Goal: Find contact information: Find contact information

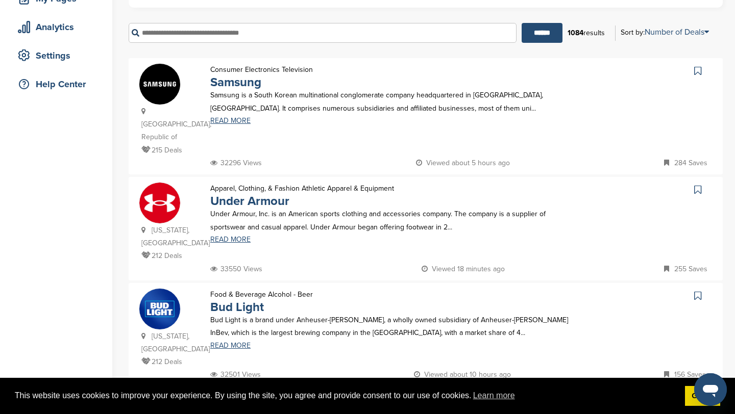
scroll to position [173, 0]
click at [323, 34] on input "text" at bounding box center [323, 33] width 388 height 20
type input "*****"
click at [522, 23] on input "******" at bounding box center [542, 33] width 41 height 20
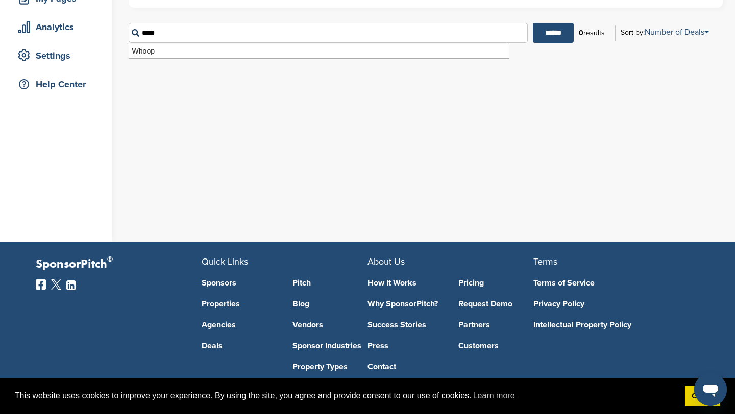
scroll to position [0, 0]
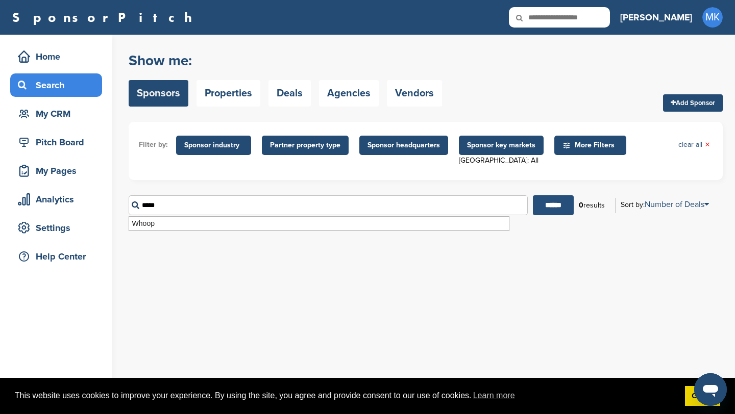
click at [550, 215] on input "******" at bounding box center [553, 205] width 41 height 20
click at [57, 91] on div "Search" at bounding box center [58, 85] width 87 height 18
click at [587, 20] on input "text" at bounding box center [559, 17] width 101 height 20
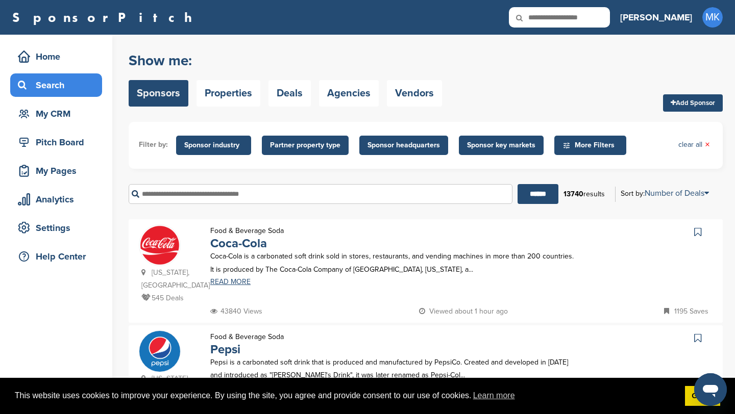
click at [587, 20] on input "text" at bounding box center [559, 17] width 101 height 20
type input "*****"
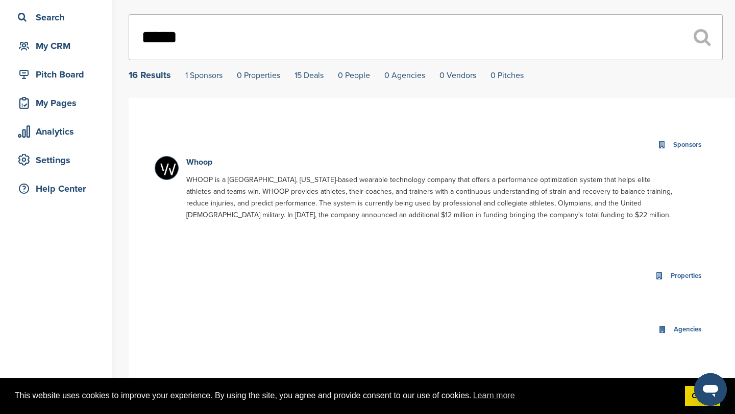
scroll to position [70, 0]
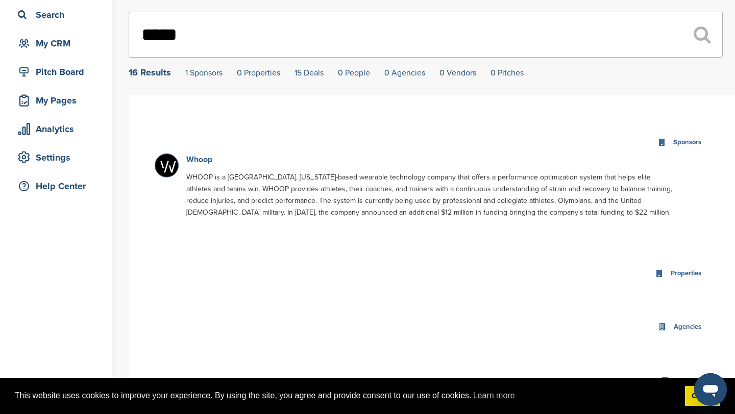
click at [198, 161] on link "Whoop" at bounding box center [199, 160] width 26 height 10
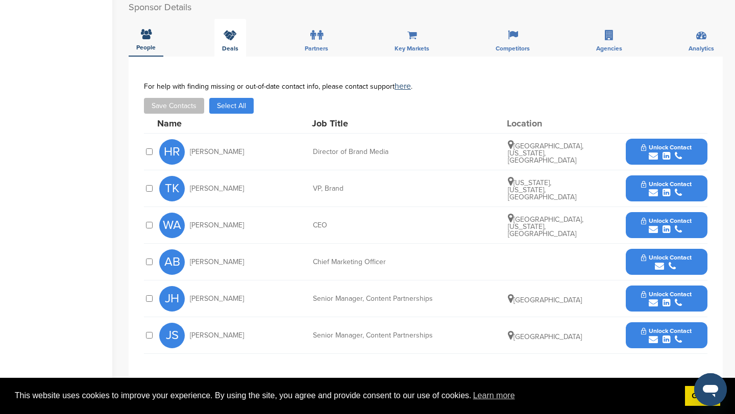
scroll to position [420, 0]
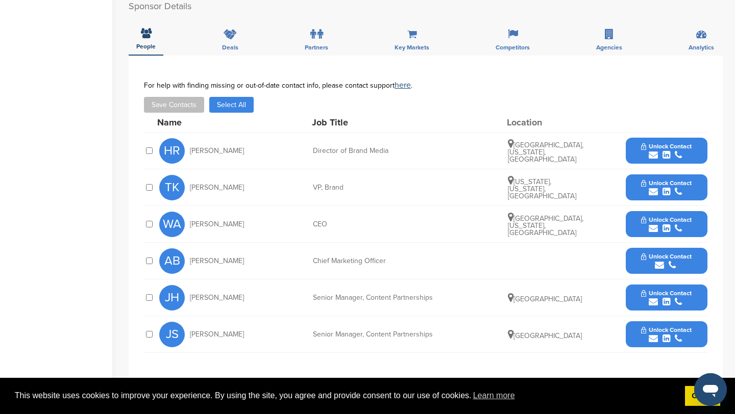
click at [688, 216] on button "Unlock Contact" at bounding box center [666, 224] width 75 height 31
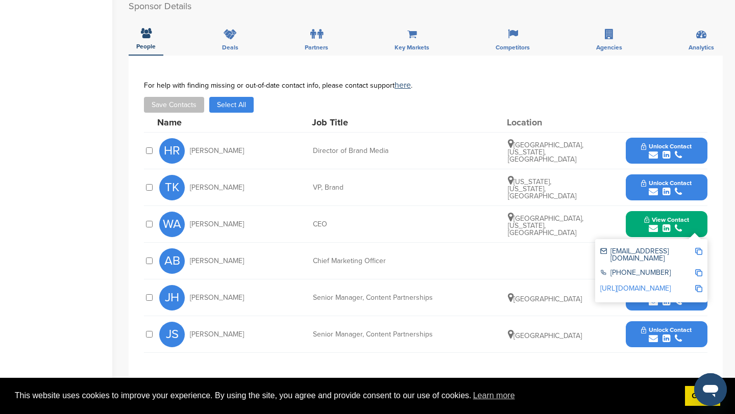
click at [685, 197] on div "submit" at bounding box center [666, 192] width 51 height 10
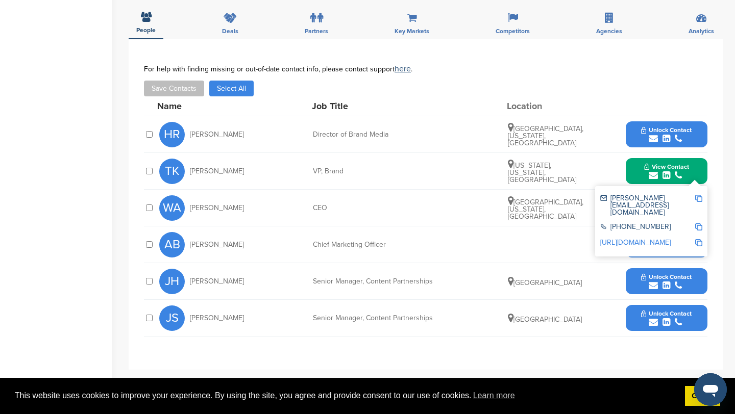
scroll to position [441, 0]
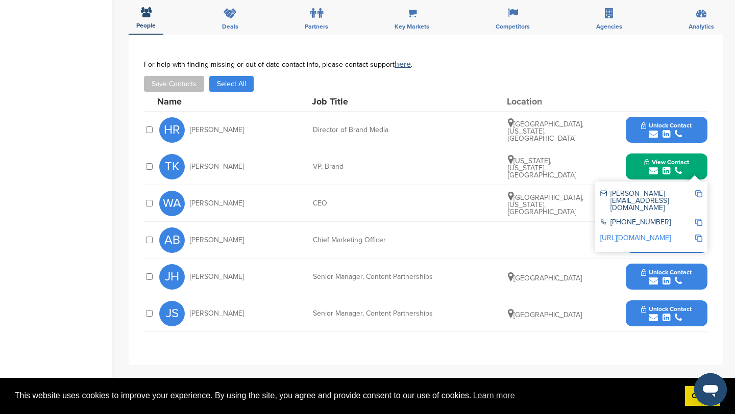
click at [687, 272] on span "Unlock Contact" at bounding box center [666, 272] width 51 height 7
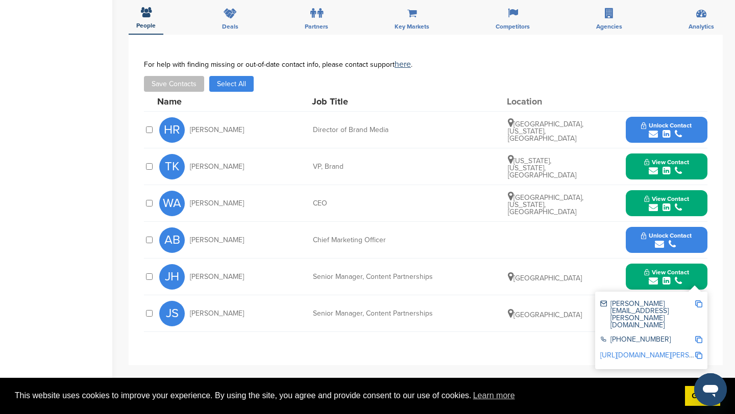
click at [582, 264] on div "JH Jenna Handschuh Senior Manager, Content Partnerships United States View Cont…" at bounding box center [433, 277] width 548 height 36
click at [732, 301] on div "You have reached your monthly limit. Please upgrade to access more. Upgrade on …" at bounding box center [432, 64] width 606 height 941
click at [696, 274] on button "View Contact" at bounding box center [666, 277] width 69 height 31
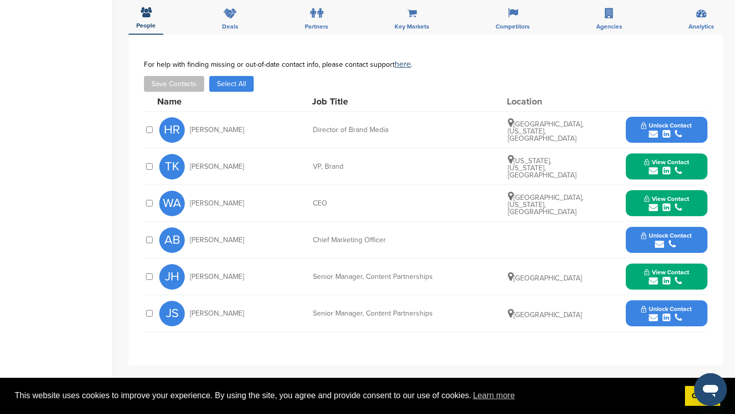
click at [693, 303] on button "Unlock Contact" at bounding box center [666, 314] width 75 height 31
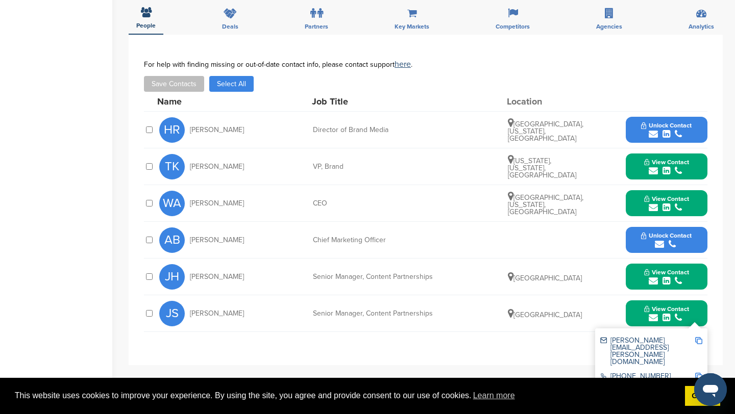
click at [698, 284] on button "View Contact" at bounding box center [666, 277] width 69 height 31
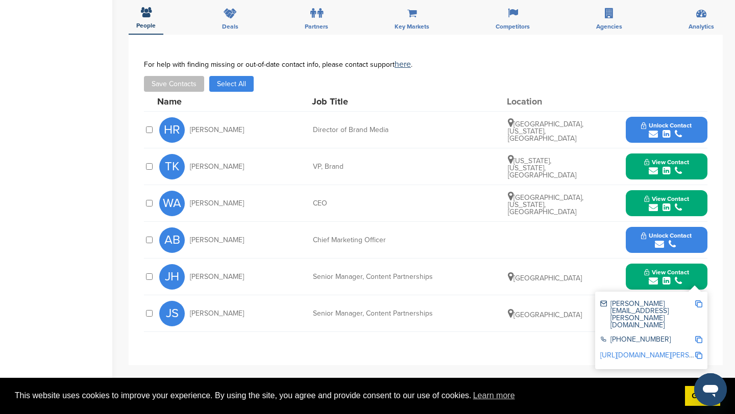
click at [699, 304] on img at bounding box center [698, 304] width 7 height 7
click at [718, 282] on div "**********" at bounding box center [426, 200] width 594 height 331
click at [696, 278] on button "View Contact" at bounding box center [666, 277] width 69 height 31
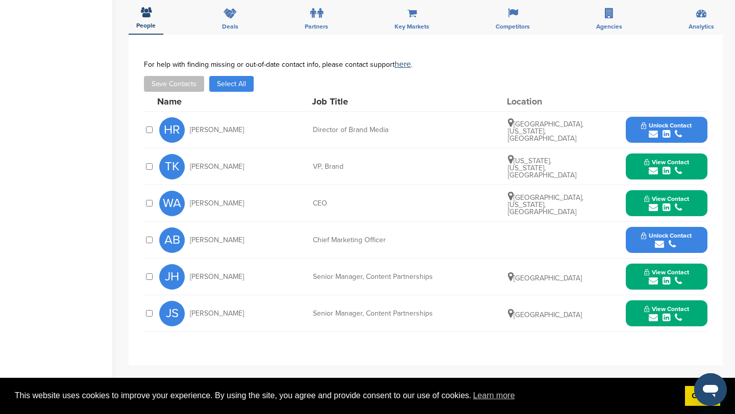
click at [696, 308] on button "View Contact" at bounding box center [666, 314] width 69 height 31
click at [698, 340] on img at bounding box center [698, 340] width 7 height 7
